Goal: Information Seeking & Learning: Learn about a topic

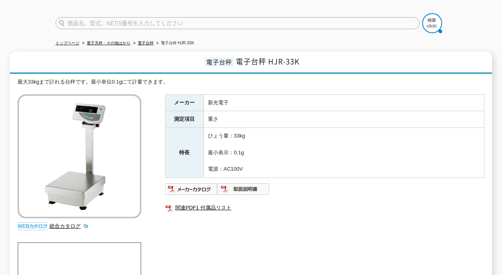
scroll to position [40, 0]
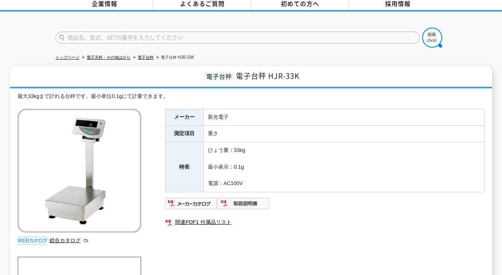
click at [499, 45] on div "トップページ 電子天秤・その他はかり 電子台秤 電子台秤 HJR-33K 電子台秤 電子台秤 HJR-33K 最大33kgまで計れる台秤です。最小単位0.1g…" at bounding box center [251, 240] width 502 height 456
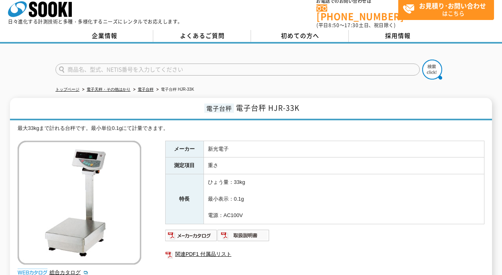
scroll to position [0, 0]
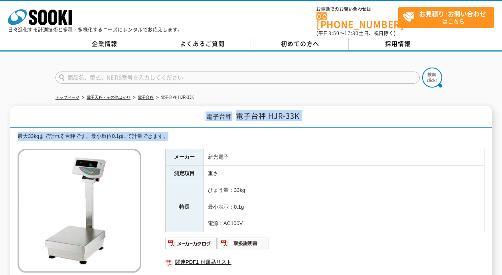
drag, startPoint x: 144, startPoint y: 110, endPoint x: 368, endPoint y: 133, distance: 225.1
click at [368, 133] on div "最大33kgまで計れる台秤です。最小単位0.1gにて計量できます。" at bounding box center [251, 136] width 467 height 8
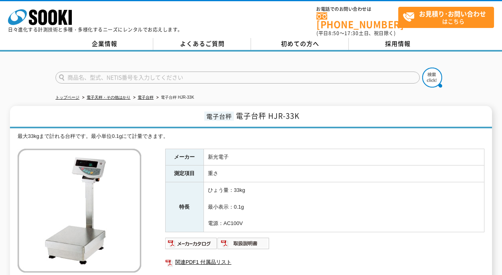
drag, startPoint x: 359, startPoint y: 137, endPoint x: 360, endPoint y: 222, distance: 84.2
click at [360, 222] on td "ひょう量：33kg 最小表示：0.1g 電源：AC100V" at bounding box center [344, 207] width 281 height 50
drag, startPoint x: 335, startPoint y: 207, endPoint x: 201, endPoint y: 110, distance: 165.9
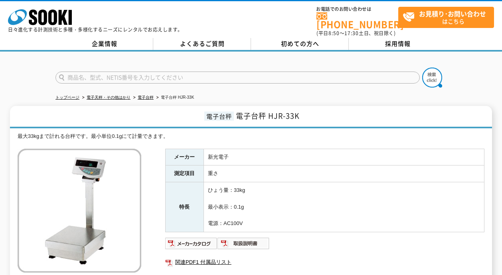
click at [201, 110] on h1 "電子台秤 電子台秤 HJR-33K" at bounding box center [251, 117] width 482 height 22
drag, startPoint x: 187, startPoint y: 110, endPoint x: 285, endPoint y: 216, distance: 144.3
click at [285, 216] on td "ひょう量：33kg 最小表示：0.1g 電源：AC100V" at bounding box center [344, 207] width 281 height 50
drag, startPoint x: 286, startPoint y: 208, endPoint x: 184, endPoint y: 111, distance: 140.9
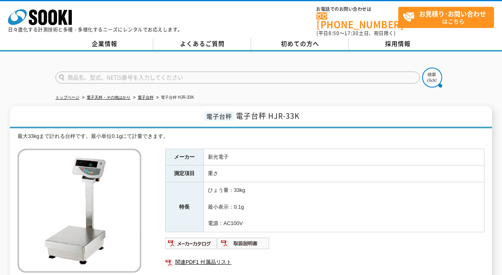
click at [184, 109] on h1 "電子台秤 電子台秤 HJR-33K" at bounding box center [251, 117] width 482 height 22
click at [184, 106] on h1 "電子台秤 電子台秤 HJR-33K" at bounding box center [251, 117] width 482 height 22
click at [183, 112] on h1 "電子台秤 電子台秤 HJR-33K" at bounding box center [251, 117] width 482 height 22
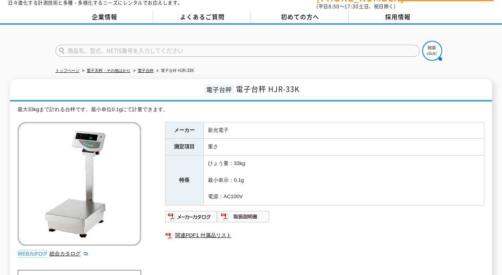
scroll to position [40, 0]
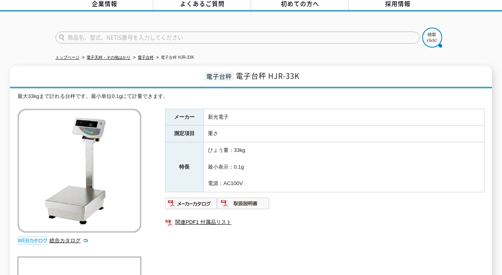
drag, startPoint x: 339, startPoint y: 178, endPoint x: 350, endPoint y: 101, distance: 77.4
click at [350, 101] on div "最大33kgまで計れる台秤です。最小単位0.1gにて計量できます。 総合カタログ メーカー 新光電子 測定項目 重さ 特長 ひょう量：33kg 最小表示：0.…" at bounding box center [251, 275] width 467 height 367
drag, startPoint x: 347, startPoint y: 99, endPoint x: 281, endPoint y: 177, distance: 101.8
click at [281, 177] on div "最大33kgまで計れる台秤です。最小単位0.1gにて計量できます。 総合カタログ メーカー 新光電子 測定項目 重さ 特長 ひょう量：33kg 最小表示：0.…" at bounding box center [251, 275] width 467 height 367
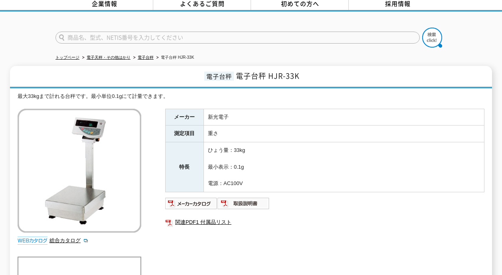
click at [281, 177] on td "ひょう量：33kg 最小表示：0.1g 電源：AC100V" at bounding box center [344, 167] width 281 height 50
drag, startPoint x: 281, startPoint y: 177, endPoint x: 301, endPoint y: 100, distance: 79.8
click at [301, 100] on div "最大33kgまで計れる台秤です。最小単位0.1gにて計量できます。 総合カタログ メーカー 新光電子 測定項目 重さ 特長 ひょう量：33kg 最小表示：0.…" at bounding box center [251, 275] width 467 height 367
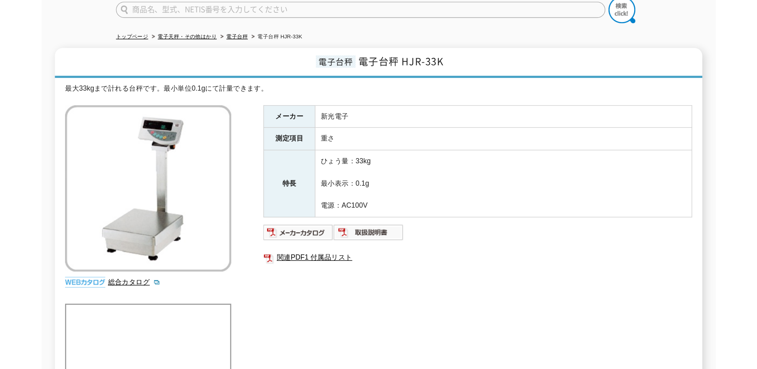
scroll to position [0, 0]
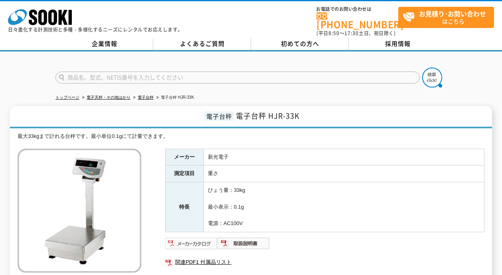
click at [203, 240] on img at bounding box center [191, 243] width 52 height 13
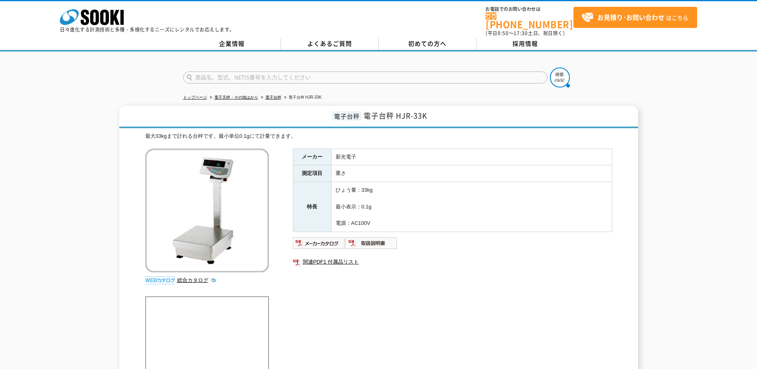
drag, startPoint x: 382, startPoint y: 225, endPoint x: 298, endPoint y: 138, distance: 120.8
click at [298, 138] on div "最大33kgまで計れる台秤です。最小単位0.1gにて計量できます。 総合カタログ メーカー 新光電子 測定項目 重さ 特長 ひょう量：33kg 最小表示：0.…" at bounding box center [378, 315] width 467 height 367
drag, startPoint x: 356, startPoint y: 134, endPoint x: 386, endPoint y: 218, distance: 89.0
click at [386, 217] on div "最大33kgまで計れる台秤です。最小単位0.1gにて計量できます。 総合カタログ メーカー 新光電子 測定項目 重さ 特長 ひょう量：33kg 最小表示：0.…" at bounding box center [378, 315] width 467 height 367
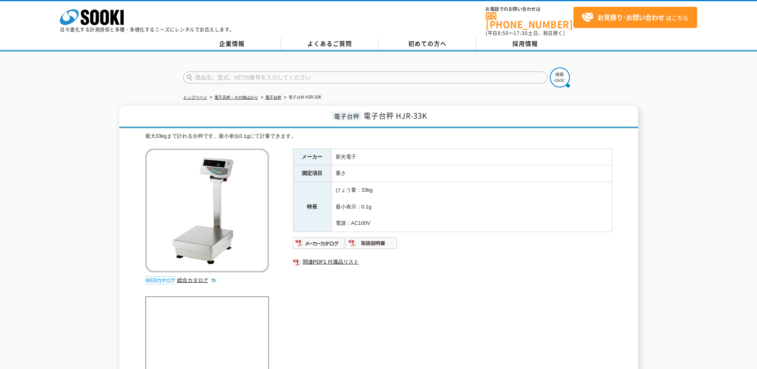
click at [386, 218] on td "ひょう量：33kg 最小表示：0.1g 電源：AC100V" at bounding box center [471, 207] width 281 height 50
drag, startPoint x: 388, startPoint y: 204, endPoint x: 140, endPoint y: 131, distance: 258.9
click at [140, 131] on div "電子台秤 電子台秤 HJR-33K 最大33kgまで計れる台秤です。最小単位0.1gにて計量できます。 総合カタログ メーカー 新光電子 測定項目 重さ 特長…" at bounding box center [378, 303] width 519 height 394
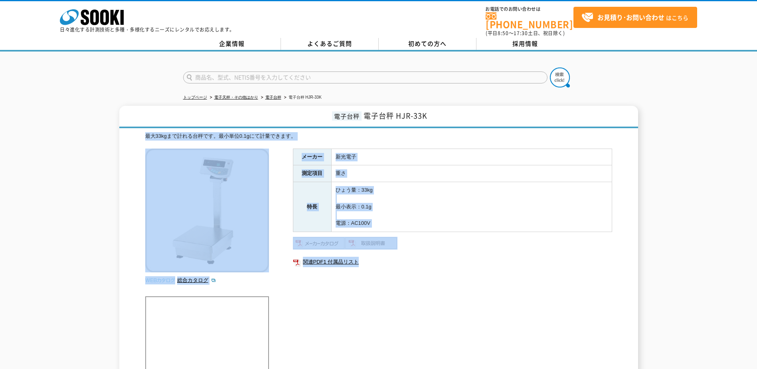
drag, startPoint x: 133, startPoint y: 131, endPoint x: 461, endPoint y: 276, distance: 359.6
click at [461, 274] on div "電子台秤 電子台秤 HJR-33K 最大33kgまで計れる台秤です。最小単位0.1gにて計量できます。 総合カタログ メーカー 新光電子 測定項目 重さ 特長…" at bounding box center [378, 303] width 519 height 394
click at [461, 274] on div "メーカー 新光電子 測定項目 重さ 特長 ひょう量：33kg 最小表示：0.1g 電源：AC100V 関連PDF1 付属品リスト" at bounding box center [452, 235] width 319 height 172
drag, startPoint x: 461, startPoint y: 276, endPoint x: 139, endPoint y: 115, distance: 360.4
click at [139, 115] on div "電子台秤 電子台秤 HJR-33K 最大33kgまで計れる台秤です。最小単位0.1gにて計量できます。 総合カタログ メーカー 新光電子 測定項目 重さ 特長…" at bounding box center [378, 303] width 519 height 394
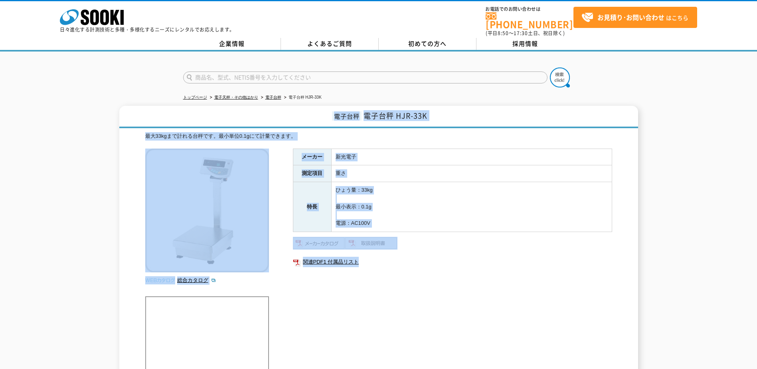
click at [139, 115] on h1 "電子台秤 電子台秤 HJR-33K" at bounding box center [378, 117] width 519 height 22
drag, startPoint x: 134, startPoint y: 119, endPoint x: 424, endPoint y: 260, distance: 322.4
click at [424, 260] on div "電子台秤 電子台秤 HJR-33K 最大33kgまで計れる台秤です。最小単位0.1gにて計量できます。 総合カタログ メーカー 新光電子 測定項目 重さ 特長…" at bounding box center [378, 303] width 519 height 394
click at [424, 260] on link "関連PDF1 付属品リスト" at bounding box center [452, 262] width 319 height 10
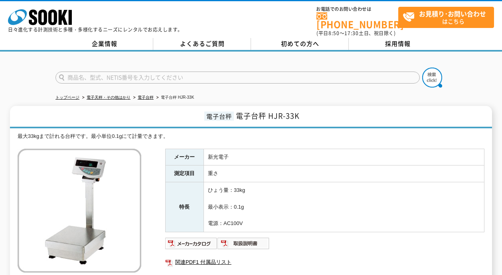
click at [238, 67] on form at bounding box center [250, 78] width 391 height 22
click at [20, 68] on div at bounding box center [251, 70] width 502 height 38
click at [293, 221] on td "ひょう量：33kg 最小表示：0.1g 電源：AC100V" at bounding box center [344, 207] width 281 height 50
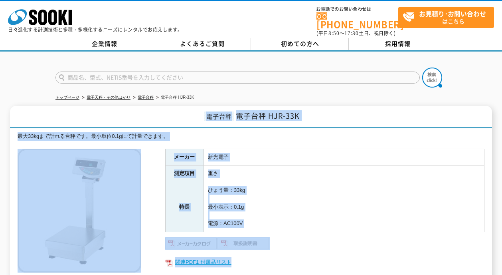
drag, startPoint x: 5, startPoint y: 114, endPoint x: 304, endPoint y: 255, distance: 330.9
click at [304, 257] on link "関連PDF1 付属品リスト" at bounding box center [324, 262] width 319 height 10
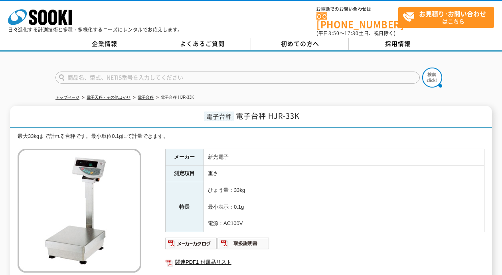
click at [335, 84] on form at bounding box center [250, 78] width 391 height 22
